Goal: Task Accomplishment & Management: Manage account settings

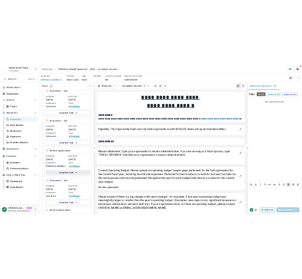
scroll to position [352, 0]
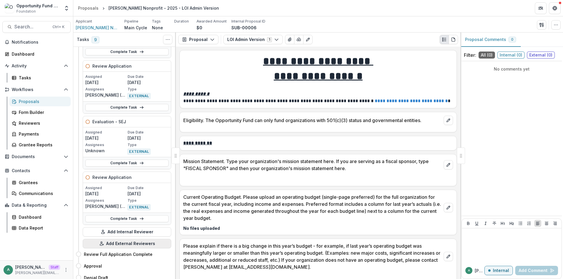
click at [127, 245] on button "Add External Reviewers" at bounding box center [127, 243] width 89 height 9
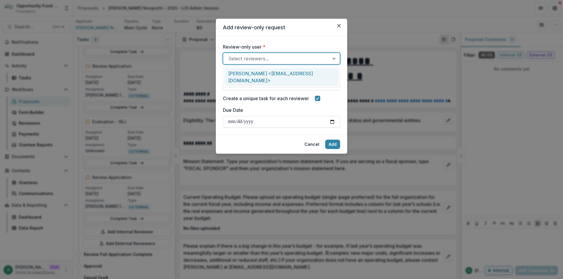
click at [284, 59] on div at bounding box center [276, 59] width 96 height 8
click at [278, 74] on div "[PERSON_NAME] <[EMAIL_ADDRESS][DOMAIN_NAME]>" at bounding box center [281, 77] width 114 height 18
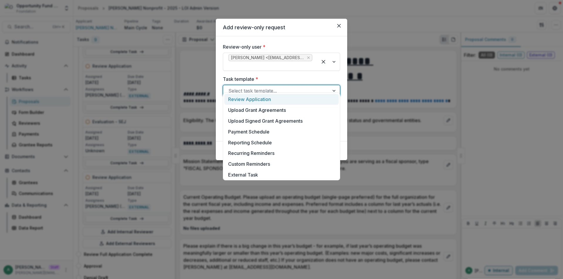
click at [269, 87] on div at bounding box center [276, 91] width 96 height 8
click at [271, 100] on div "Review Application" at bounding box center [281, 99] width 114 height 11
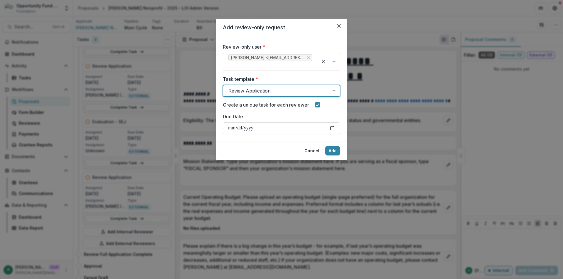
click at [286, 87] on div at bounding box center [276, 91] width 96 height 8
click at [256, 87] on div at bounding box center [276, 91] width 96 height 8
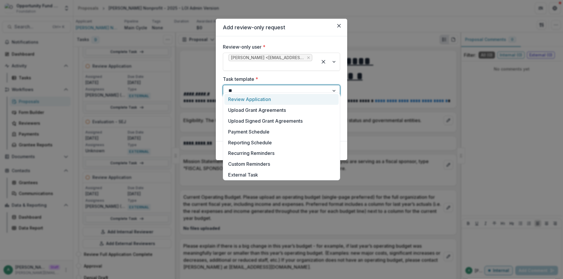
type input "***"
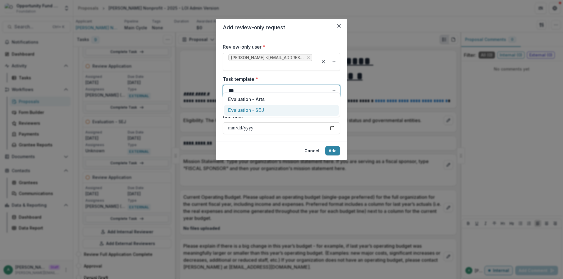
click at [270, 109] on div "Evaluation - SEJ" at bounding box center [281, 110] width 114 height 11
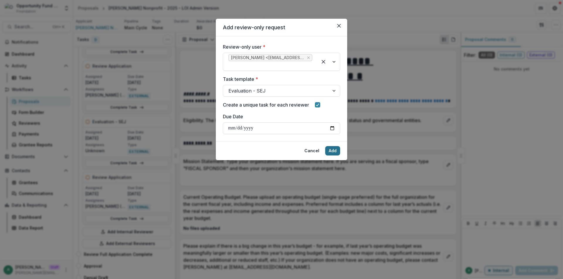
click at [335, 146] on button "Add" at bounding box center [332, 150] width 15 height 9
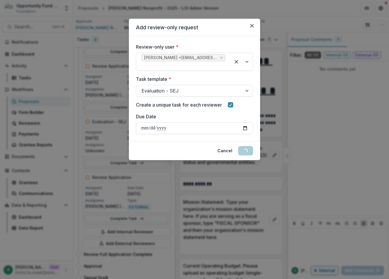
click at [229, 146] on button "Cancel" at bounding box center [225, 150] width 22 height 9
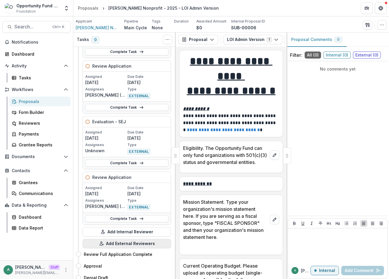
click at [119, 245] on button "Add External Reviewers" at bounding box center [127, 243] width 89 height 9
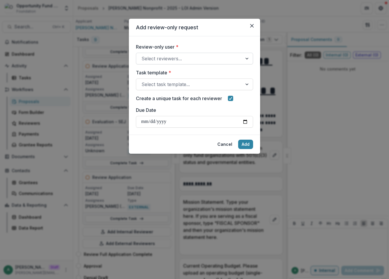
click at [207, 61] on div at bounding box center [190, 59] width 96 height 8
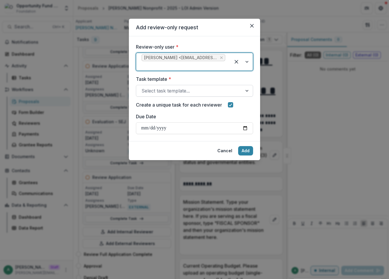
click at [192, 90] on div "Select task template..." at bounding box center [194, 91] width 117 height 12
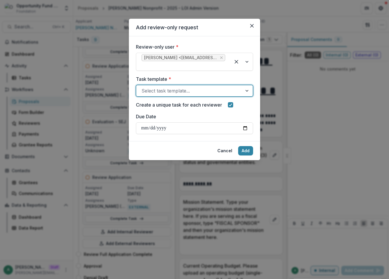
type input "*"
type input "****"
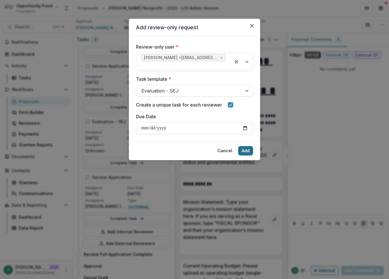
click at [248, 147] on button "Add" at bounding box center [245, 150] width 15 height 9
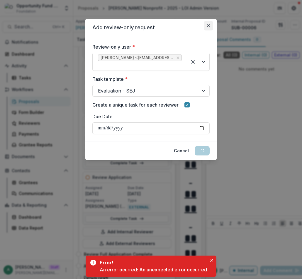
click at [206, 27] on button "Close" at bounding box center [208, 25] width 9 height 9
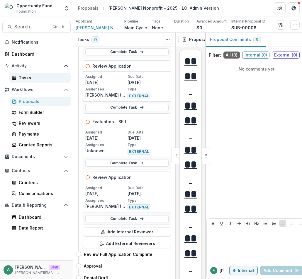
click at [29, 80] on div "Tasks" at bounding box center [42, 78] width 47 height 6
